Goal: Information Seeking & Learning: Learn about a topic

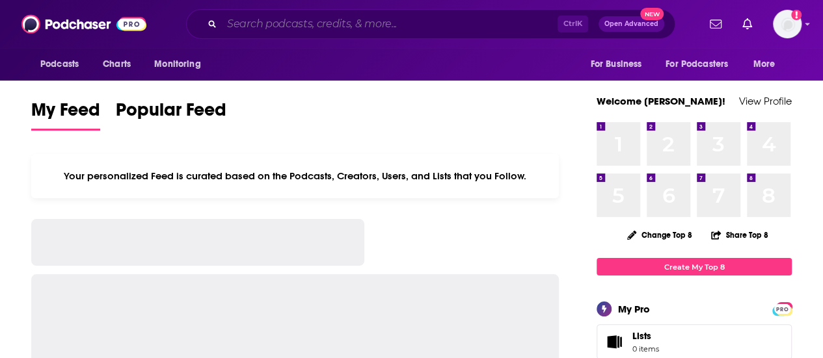
click at [316, 27] on input "Search podcasts, credits, & more..." at bounding box center [390, 24] width 336 height 21
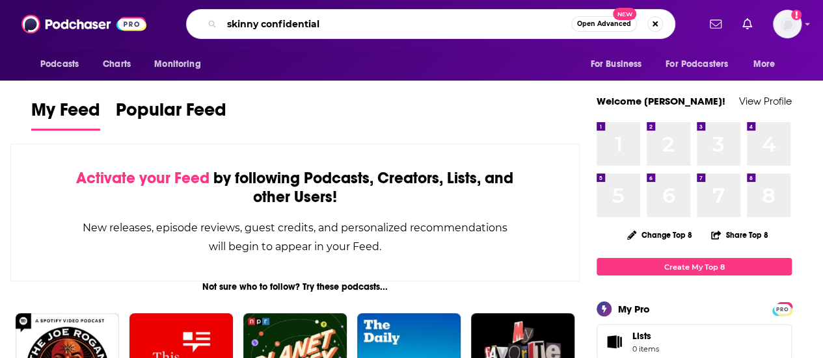
type input "skinny confidential"
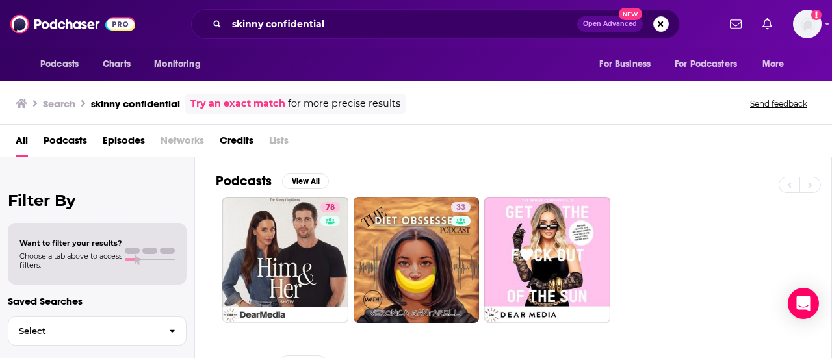
click at [687, 236] on div "78 33" at bounding box center [524, 260] width 616 height 126
click at [66, 18] on img at bounding box center [72, 24] width 125 height 25
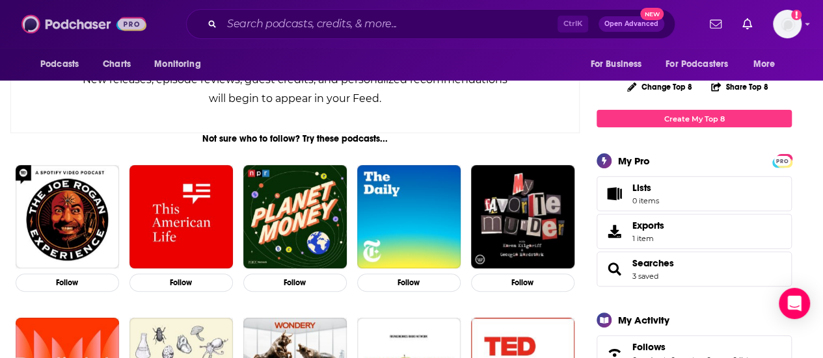
scroll to position [260, 0]
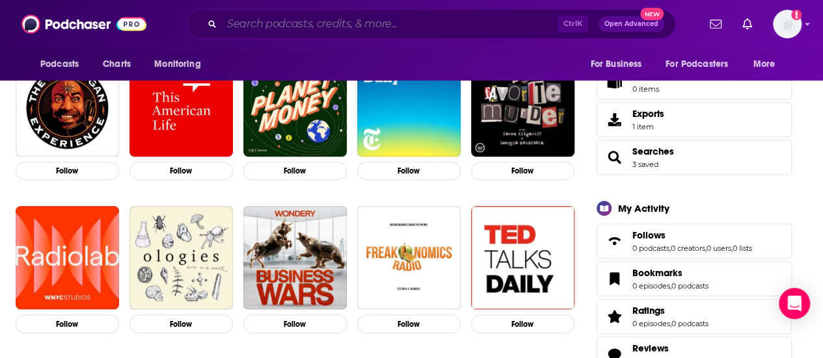
click at [304, 33] on input "Search podcasts, credits, & more..." at bounding box center [390, 24] width 336 height 21
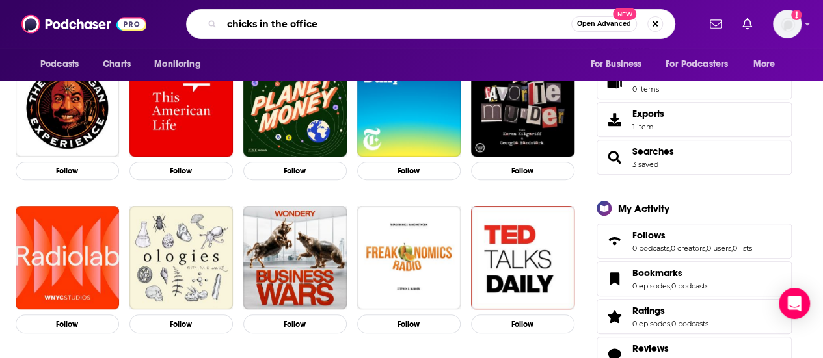
type input "chicks in the office"
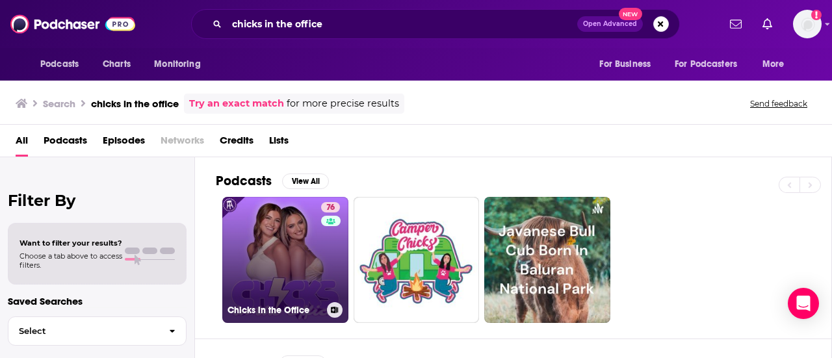
click at [297, 214] on link "76 Chicks in the Office" at bounding box center [285, 260] width 126 height 126
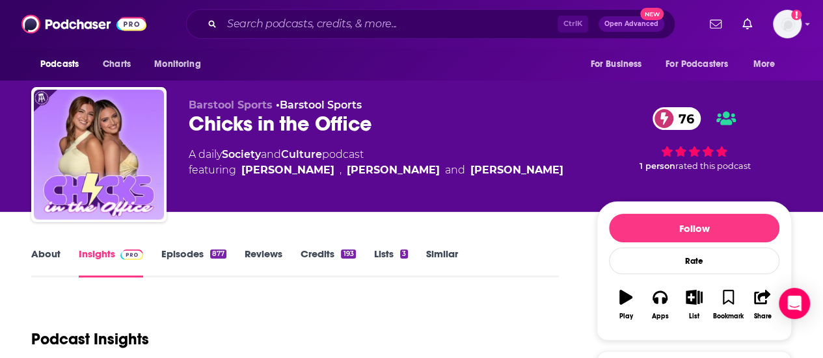
click at [34, 258] on link "About" at bounding box center [45, 263] width 29 height 30
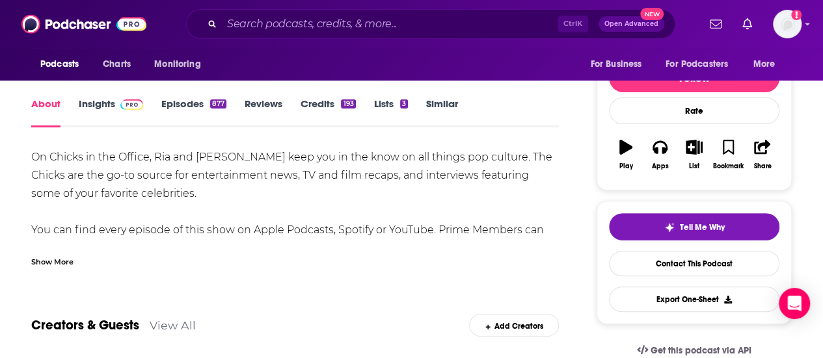
scroll to position [130, 0]
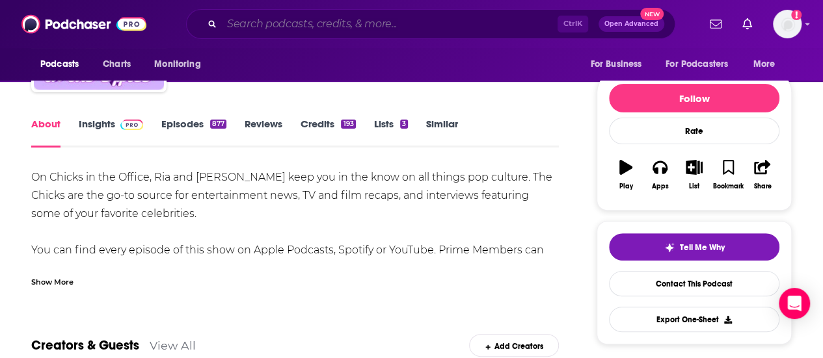
click at [300, 18] on input "Search podcasts, credits, & more..." at bounding box center [390, 24] width 336 height 21
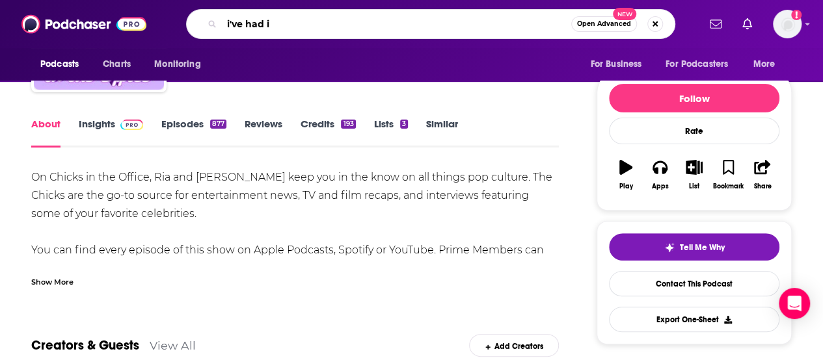
type input "i've had it"
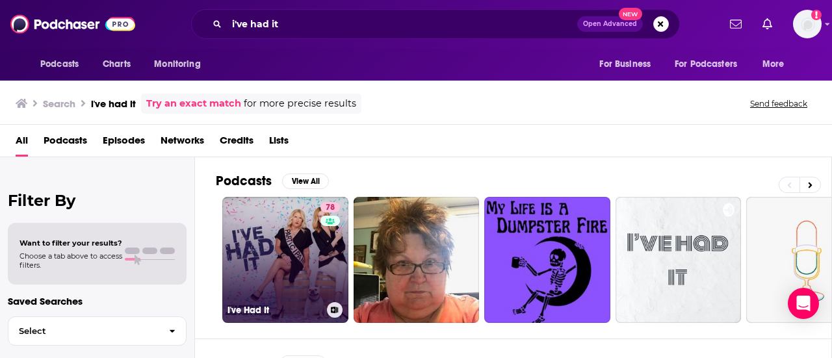
click at [287, 224] on link "78 I've Had It" at bounding box center [285, 260] width 126 height 126
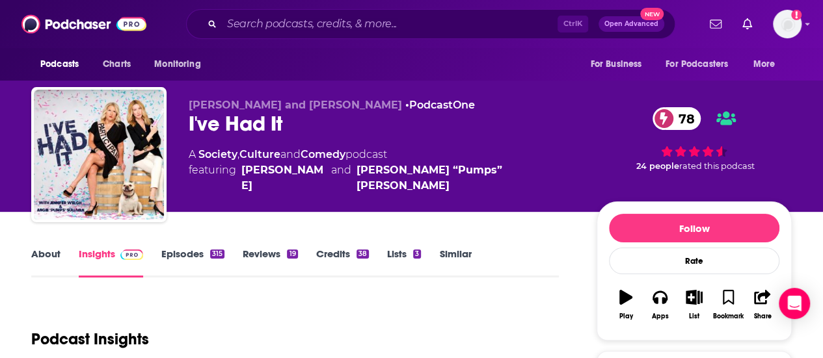
click at [52, 269] on link "About" at bounding box center [45, 263] width 29 height 30
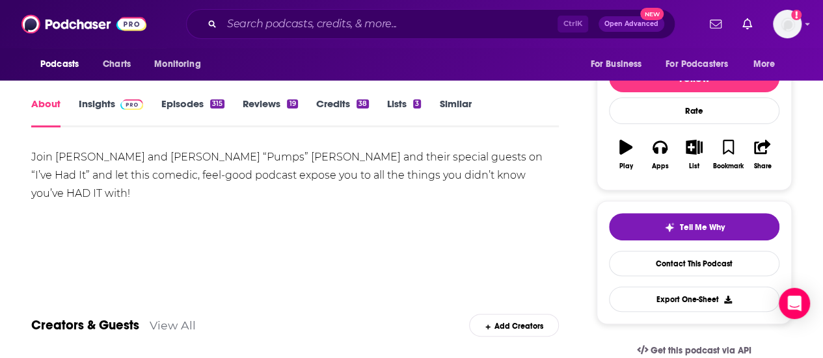
scroll to position [130, 0]
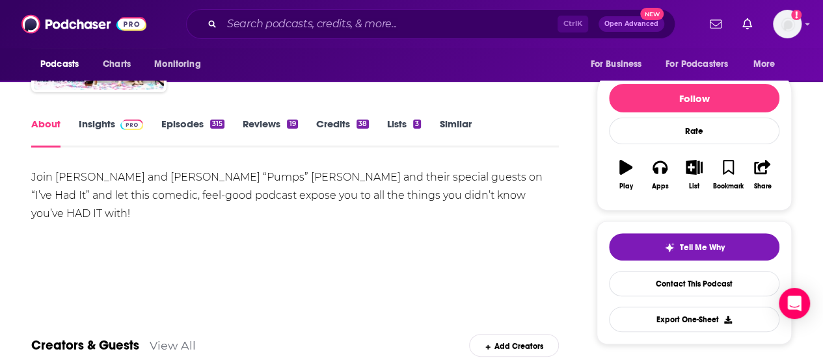
click at [170, 133] on link "Episodes 315" at bounding box center [192, 133] width 63 height 30
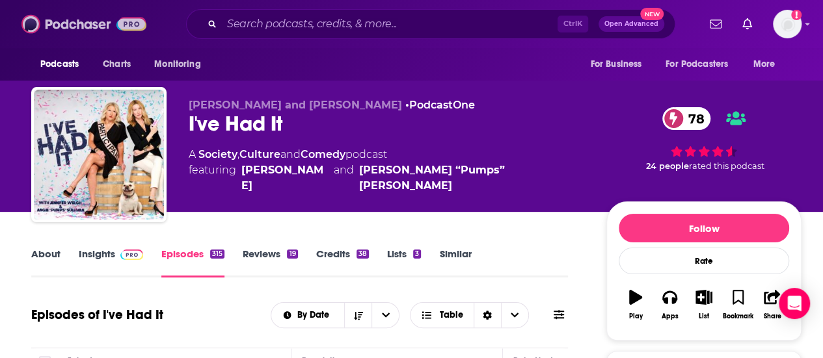
click at [64, 33] on img at bounding box center [83, 24] width 125 height 25
